Goal: Check status: Check status

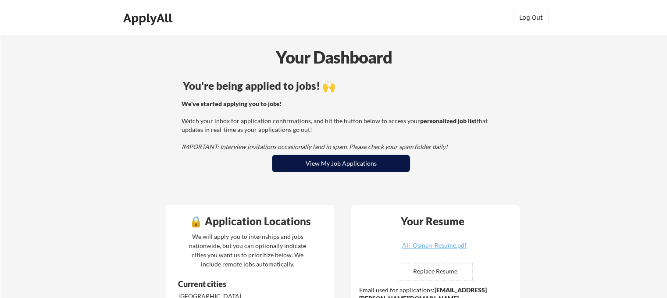
click at [403, 166] on button "View My Job Applications" at bounding box center [341, 164] width 138 height 18
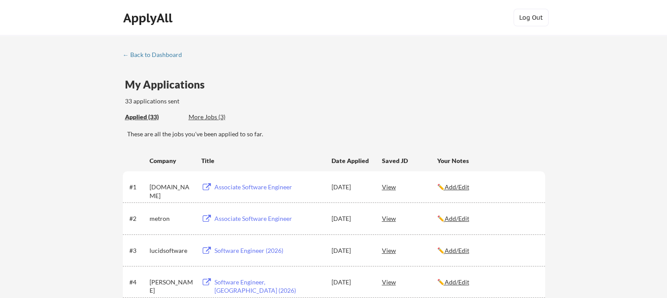
click at [196, 114] on div "More Jobs (3)" at bounding box center [221, 117] width 64 height 9
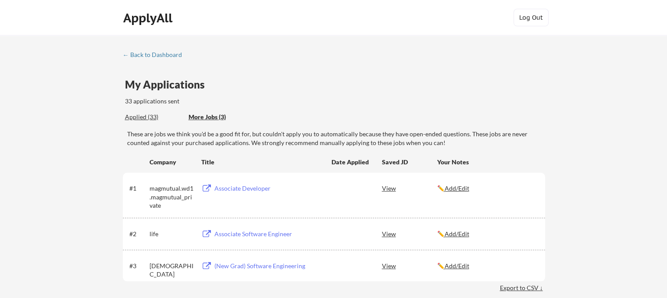
click at [237, 188] on div "Associate Developer" at bounding box center [268, 188] width 109 height 9
click at [166, 115] on div "Applied (33)" at bounding box center [153, 117] width 57 height 9
